Goal: Task Accomplishment & Management: Use online tool/utility

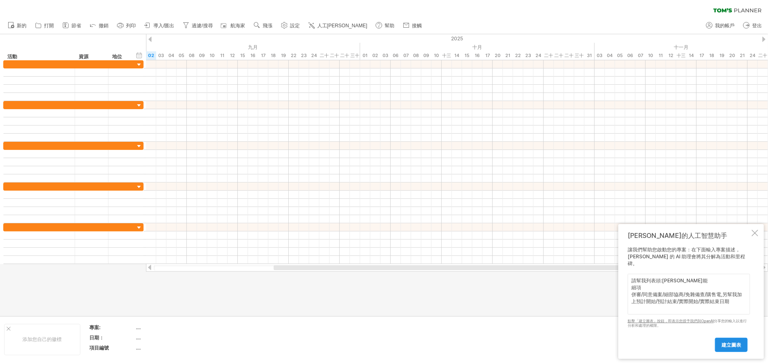
type textarea "請幫我列表頭:[PERSON_NAME]能 細項 併審/同意備案/細部協商/免雜備查/購售電,另幫我加上預計開始/預計結束/實際開始/實際結束日期"
drag, startPoint x: 720, startPoint y: 340, endPoint x: 739, endPoint y: 340, distance: 19.2
click at [722, 340] on link "建立圖表" at bounding box center [731, 345] width 33 height 14
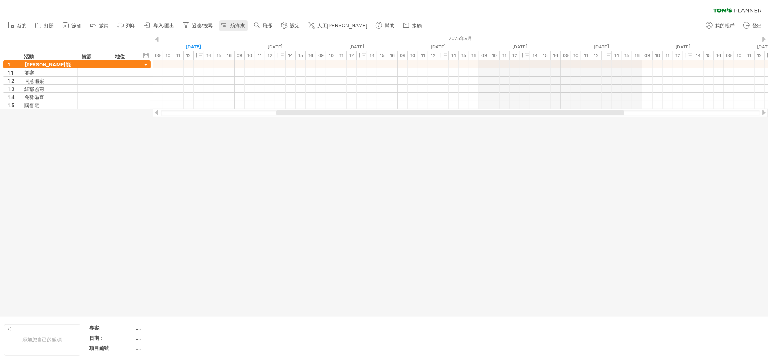
click at [244, 24] on font "航海家" at bounding box center [237, 26] width 15 height 6
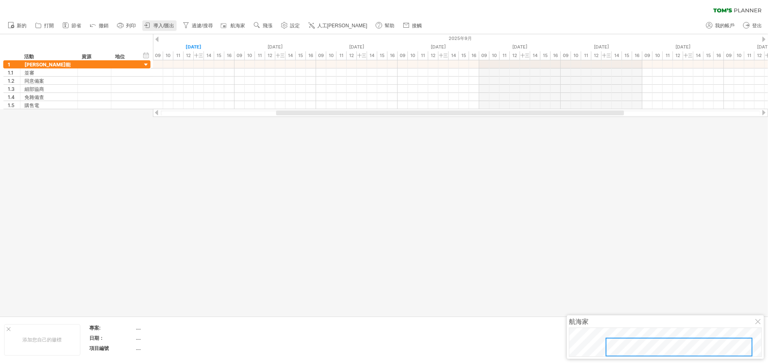
click at [160, 25] on font "導入/匯出" at bounding box center [163, 26] width 21 height 6
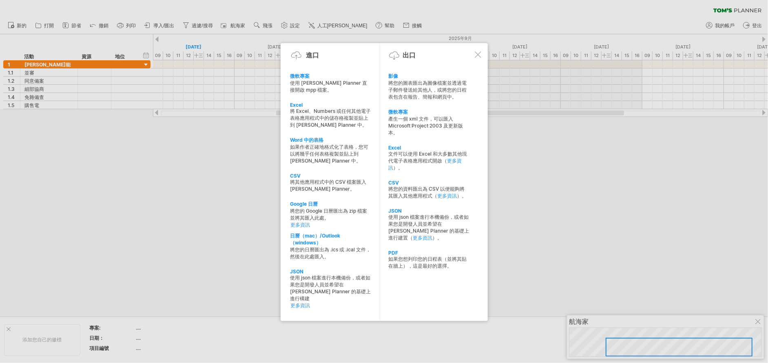
click at [480, 53] on div at bounding box center [478, 54] width 7 height 7
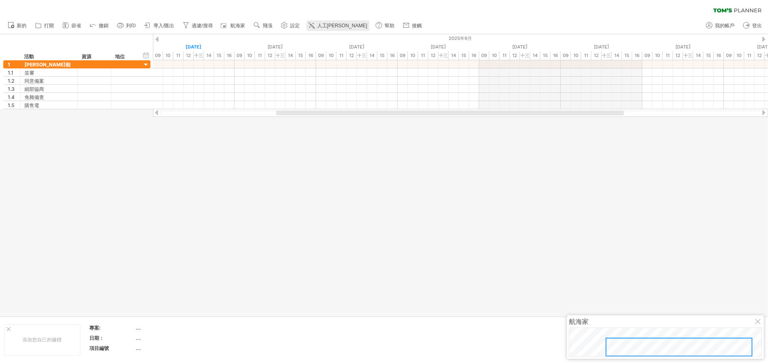
click at [329, 20] on link "人工[PERSON_NAME]" at bounding box center [338, 25] width 64 height 11
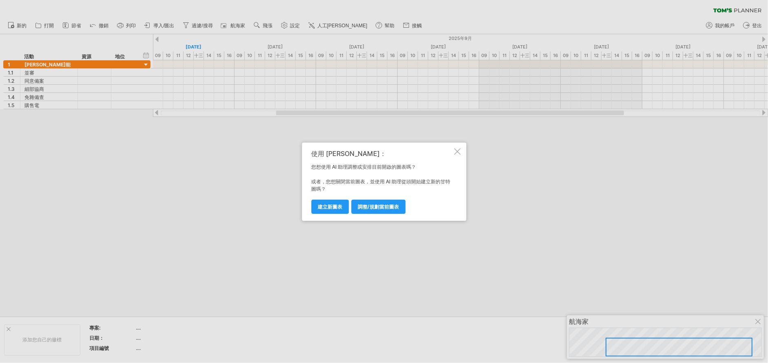
click at [458, 152] on div at bounding box center [457, 151] width 7 height 7
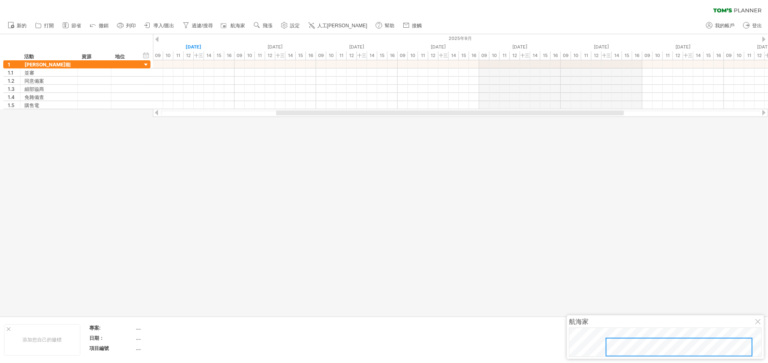
click at [758, 324] on div at bounding box center [758, 322] width 7 height 7
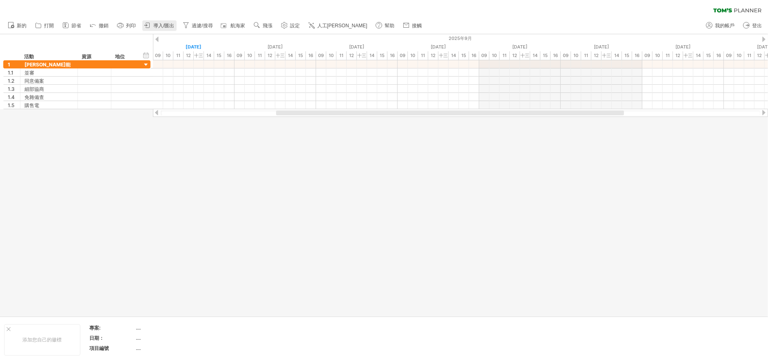
click at [160, 25] on font "導入/匯出" at bounding box center [163, 26] width 21 height 6
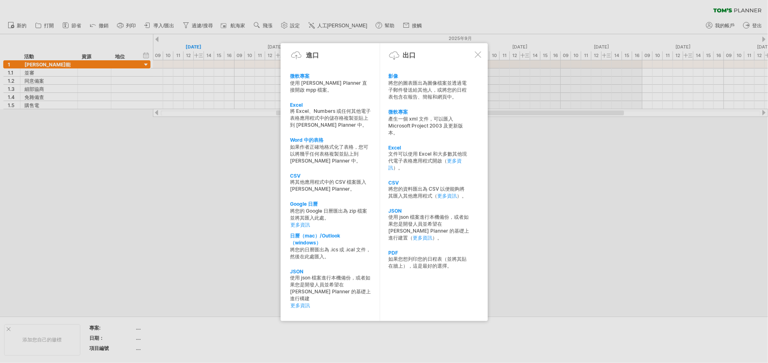
click at [477, 53] on div at bounding box center [478, 54] width 7 height 7
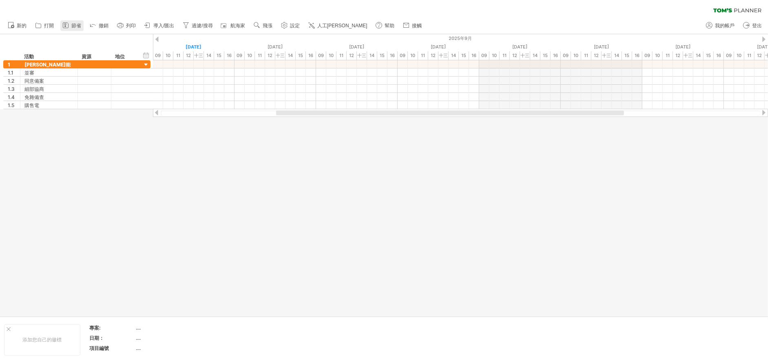
click at [77, 25] on font "節省" at bounding box center [76, 26] width 10 height 6
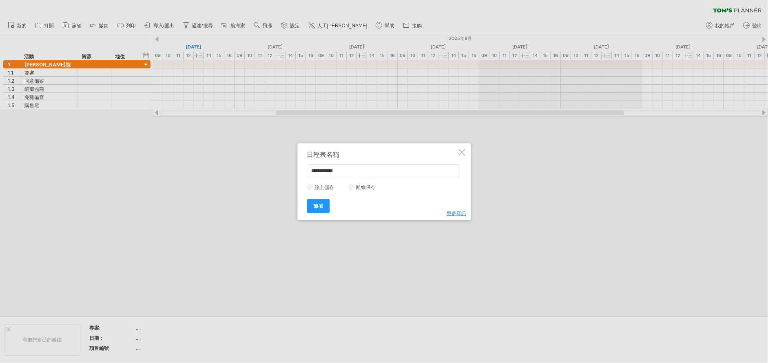
click at [466, 152] on div "**********" at bounding box center [383, 182] width 173 height 77
click at [462, 151] on div at bounding box center [461, 152] width 7 height 7
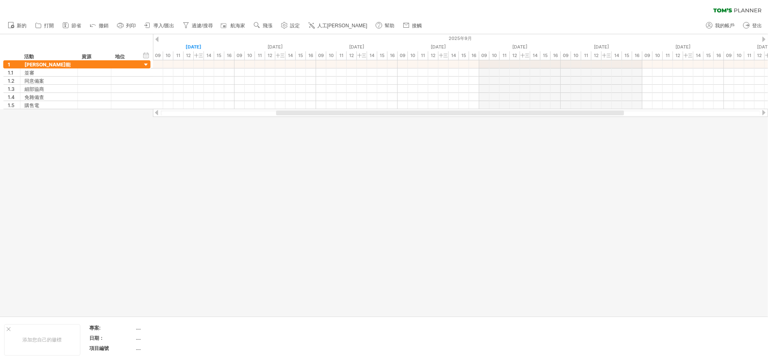
click at [311, 253] on div at bounding box center [384, 175] width 768 height 282
click at [168, 26] on font "導入/匯出" at bounding box center [163, 26] width 21 height 6
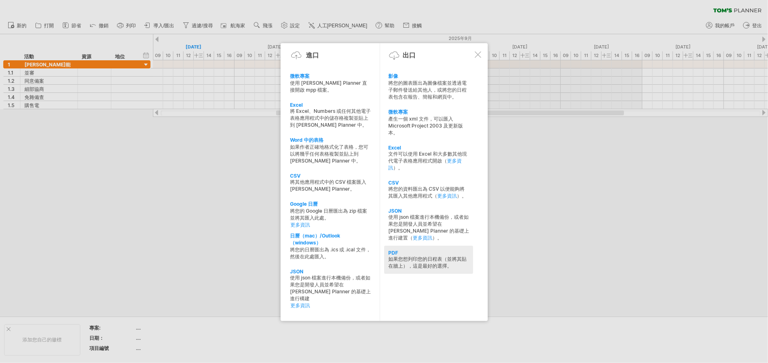
click at [417, 263] on font "如果您想列印您的日程表（並將其貼在牆上），這是最好的選擇。" at bounding box center [427, 262] width 78 height 13
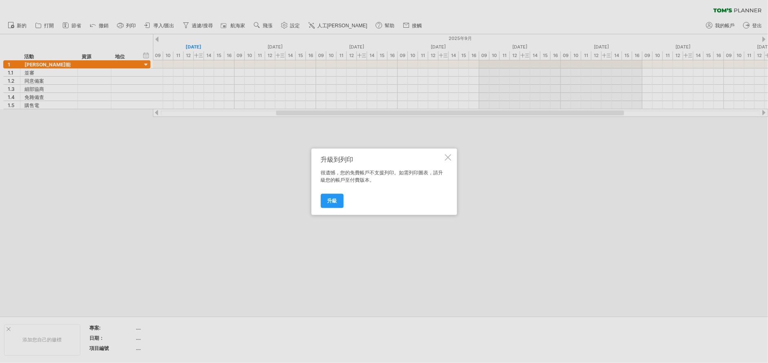
click at [446, 158] on div at bounding box center [447, 157] width 7 height 7
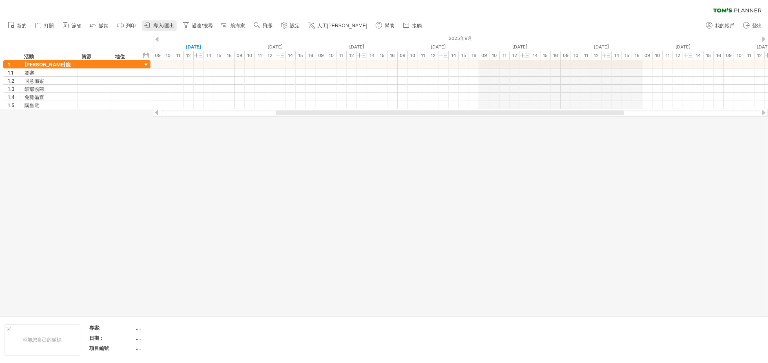
click at [163, 25] on font "導入/匯出" at bounding box center [163, 26] width 21 height 6
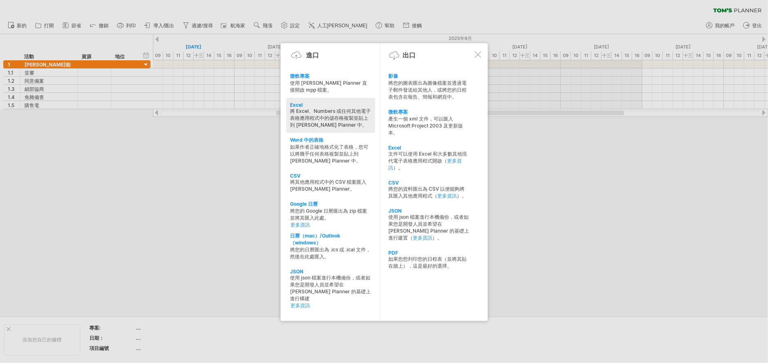
click at [320, 120] on font "將 Excel、Numbers 或任何其他電子表格應用程式中的儲存格複製並貼上到 [PERSON_NAME] Planner 中。" at bounding box center [330, 118] width 81 height 20
type textarea "**********"
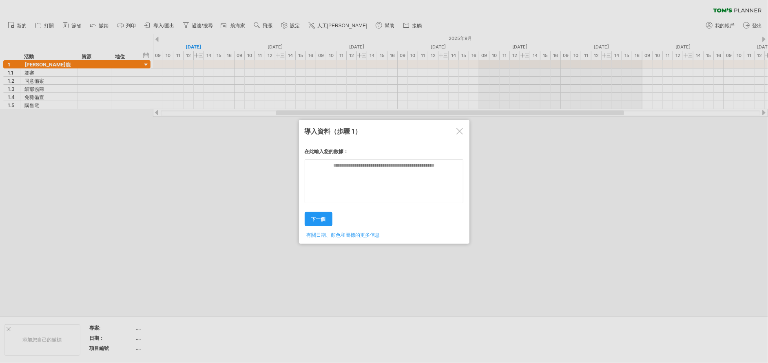
click at [462, 128] on div at bounding box center [459, 131] width 7 height 7
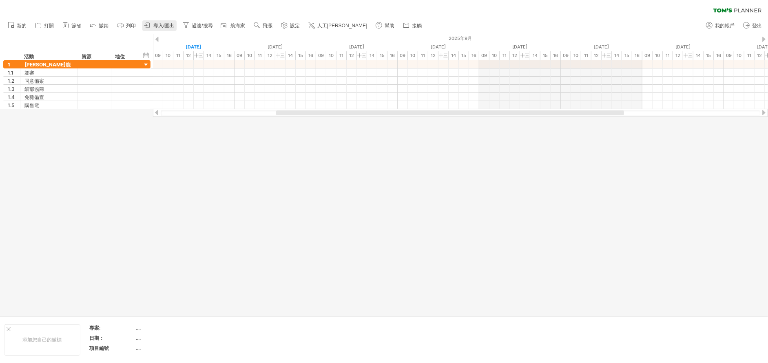
click at [164, 25] on font "導入/匯出" at bounding box center [163, 26] width 21 height 6
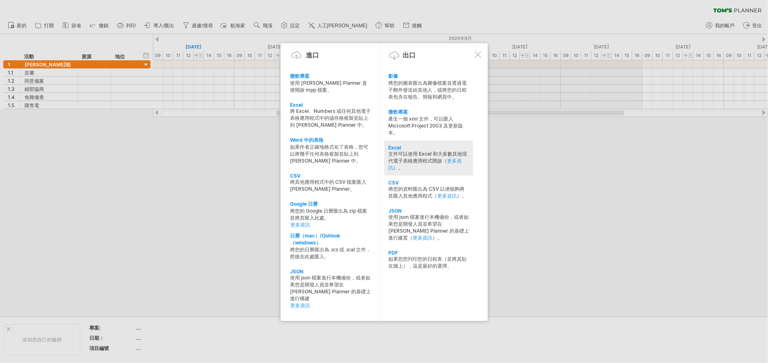
click at [413, 168] on div "文件可以使用 Excel 和大多數其他現代電子表格應用程式開啟（ 更多資訊 ）。" at bounding box center [428, 161] width 81 height 21
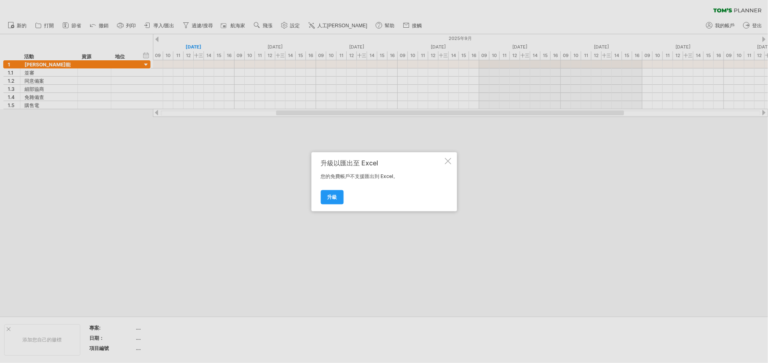
click at [448, 162] on div at bounding box center [447, 161] width 7 height 7
